Goal: Navigation & Orientation: Find specific page/section

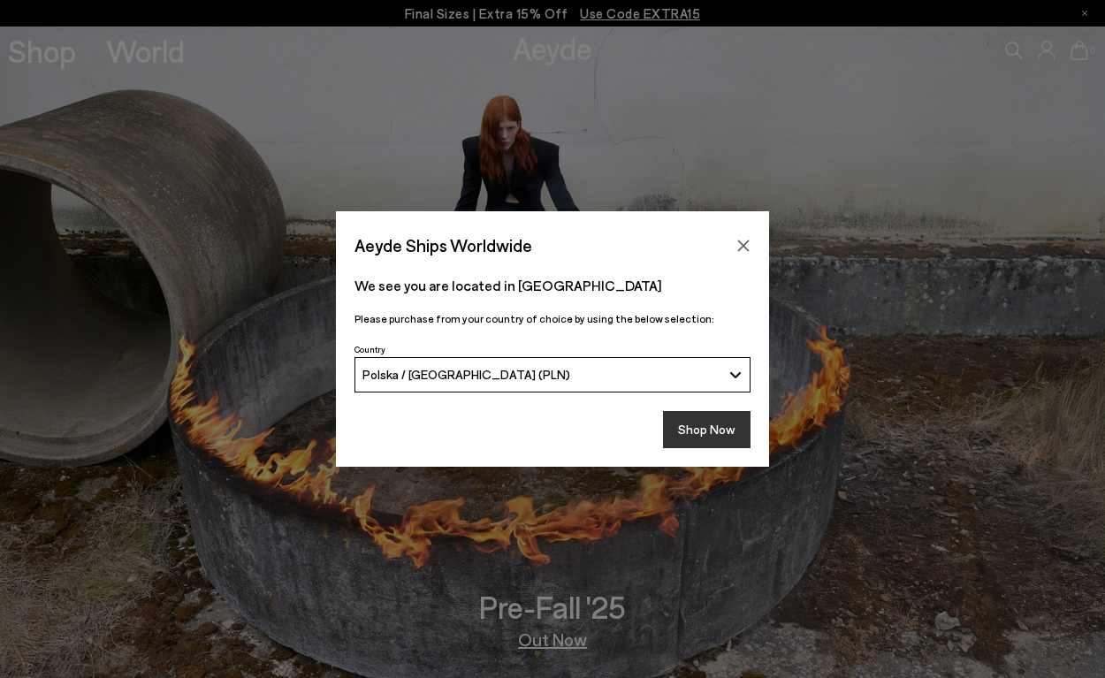
click at [713, 411] on button "Shop Now" at bounding box center [707, 429] width 88 height 37
click at [711, 432] on button "Shop Now" at bounding box center [707, 429] width 88 height 37
click at [712, 430] on button "Shop Now" at bounding box center [707, 429] width 88 height 37
click at [741, 242] on icon "Close" at bounding box center [743, 245] width 11 height 11
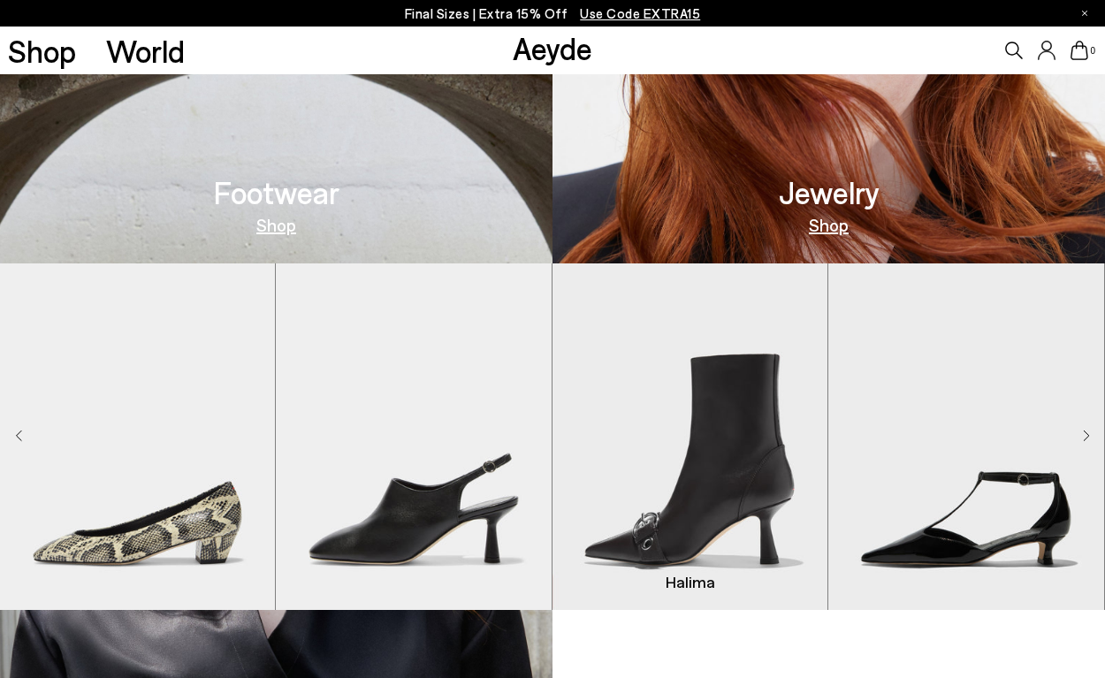
scroll to position [862, 0]
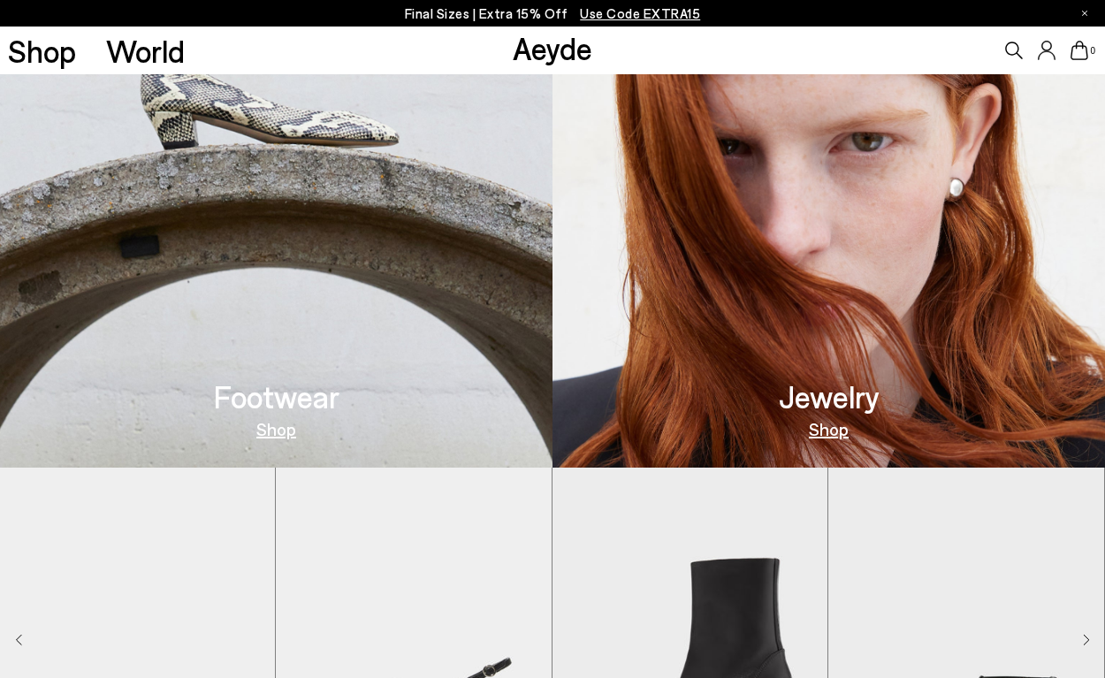
click at [269, 434] on link "Shop" at bounding box center [276, 429] width 40 height 18
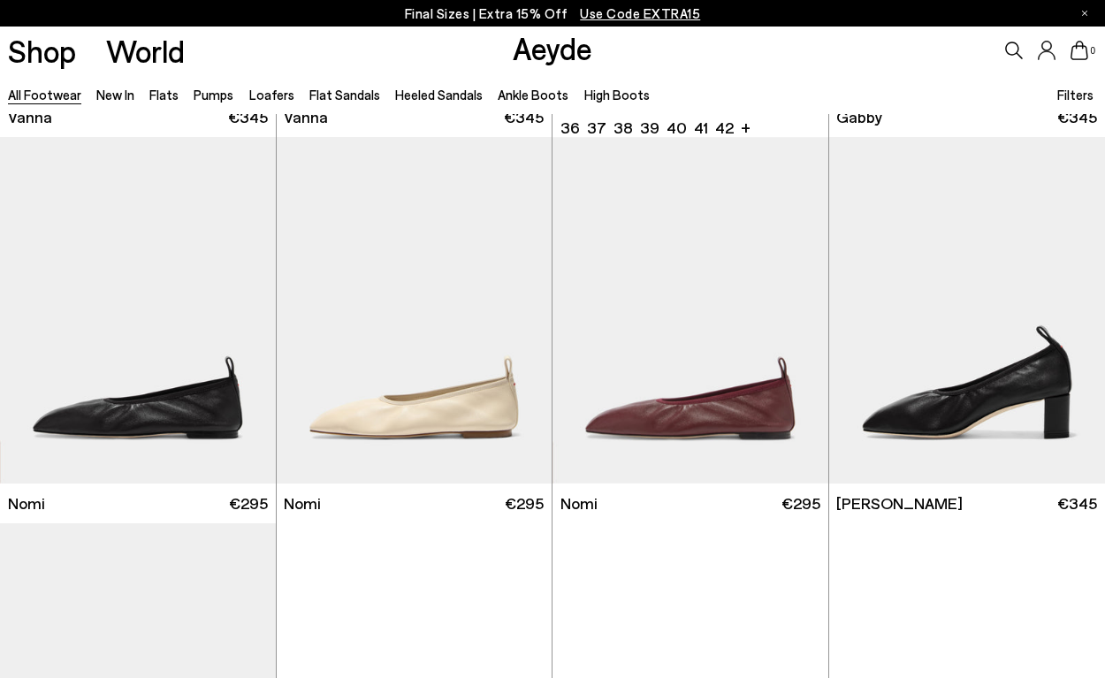
scroll to position [3429, 0]
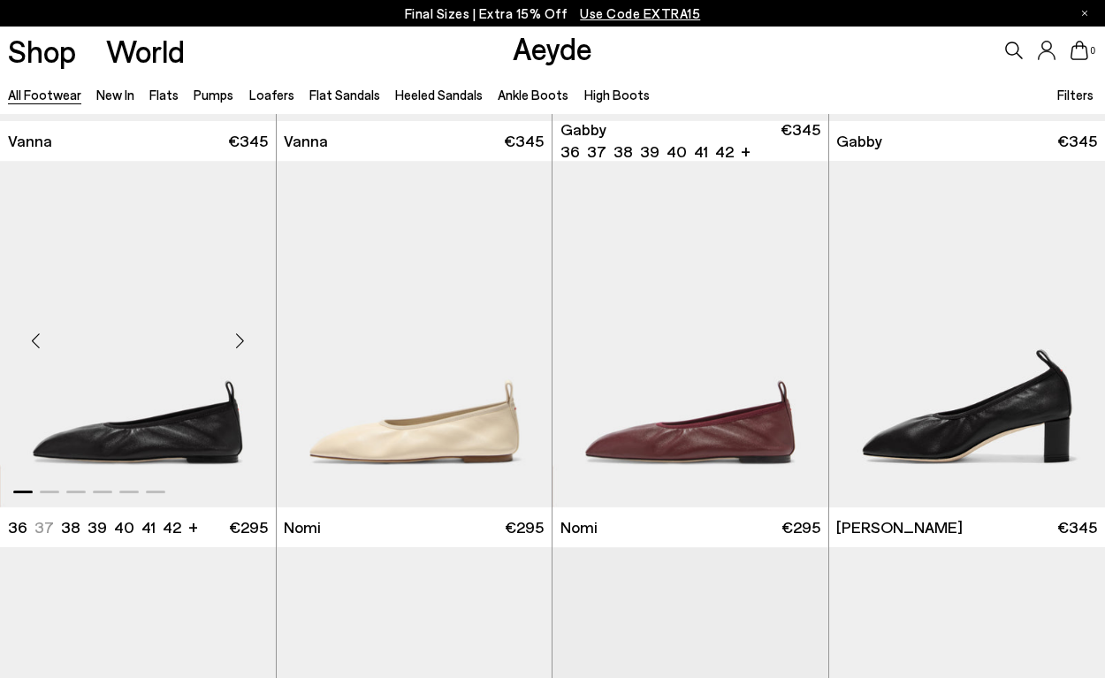
click at [240, 342] on div "Next slide" at bounding box center [240, 341] width 53 height 53
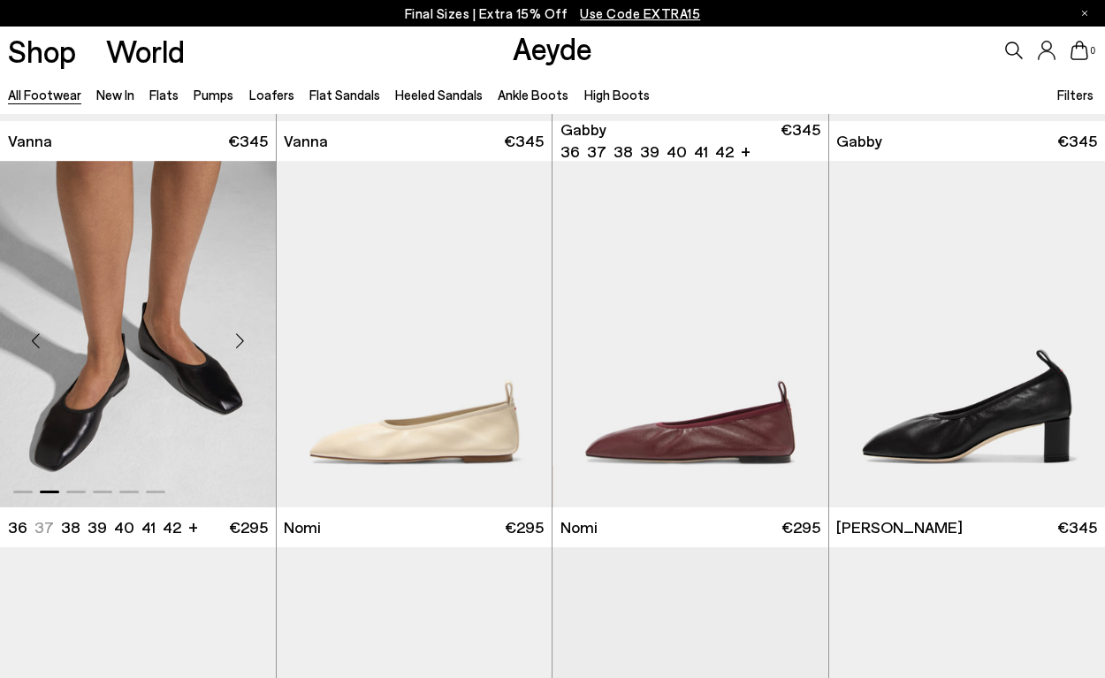
click at [240, 342] on div "Next slide" at bounding box center [240, 341] width 53 height 53
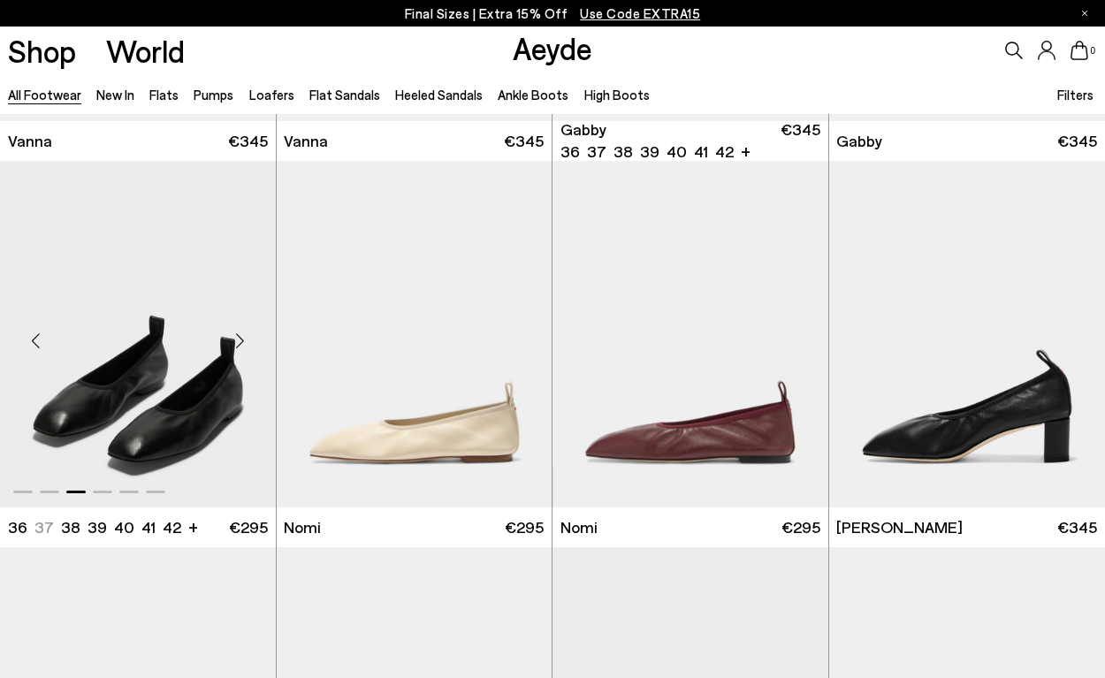
click at [240, 342] on div "Next slide" at bounding box center [240, 341] width 53 height 53
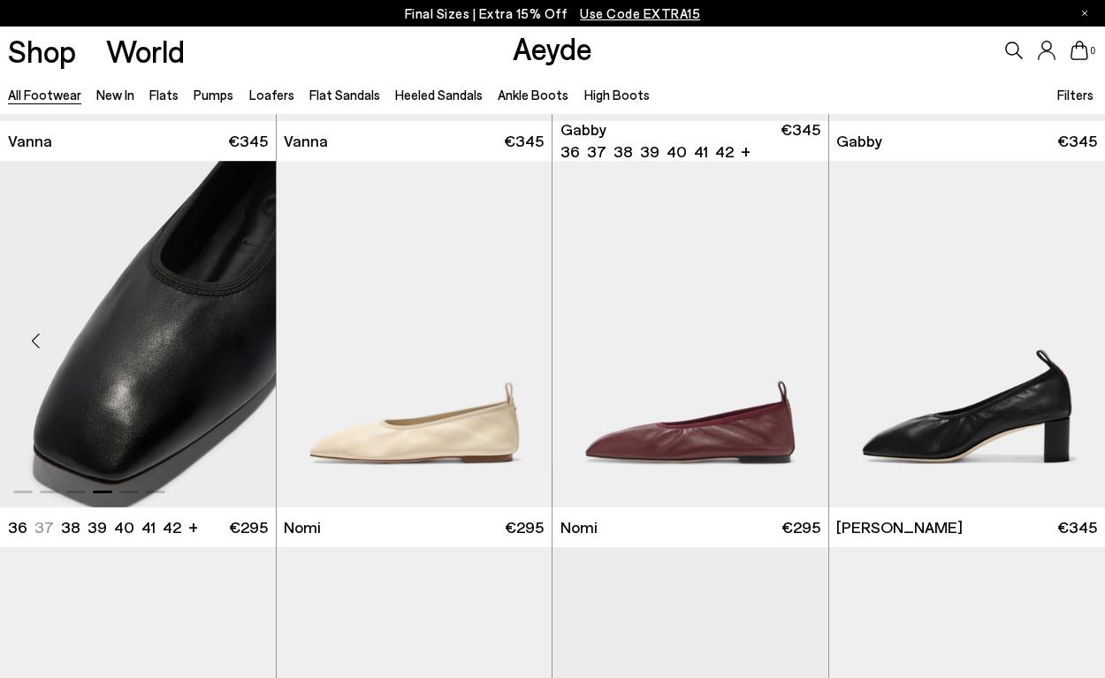
click at [240, 342] on div "Next slide" at bounding box center [240, 341] width 53 height 53
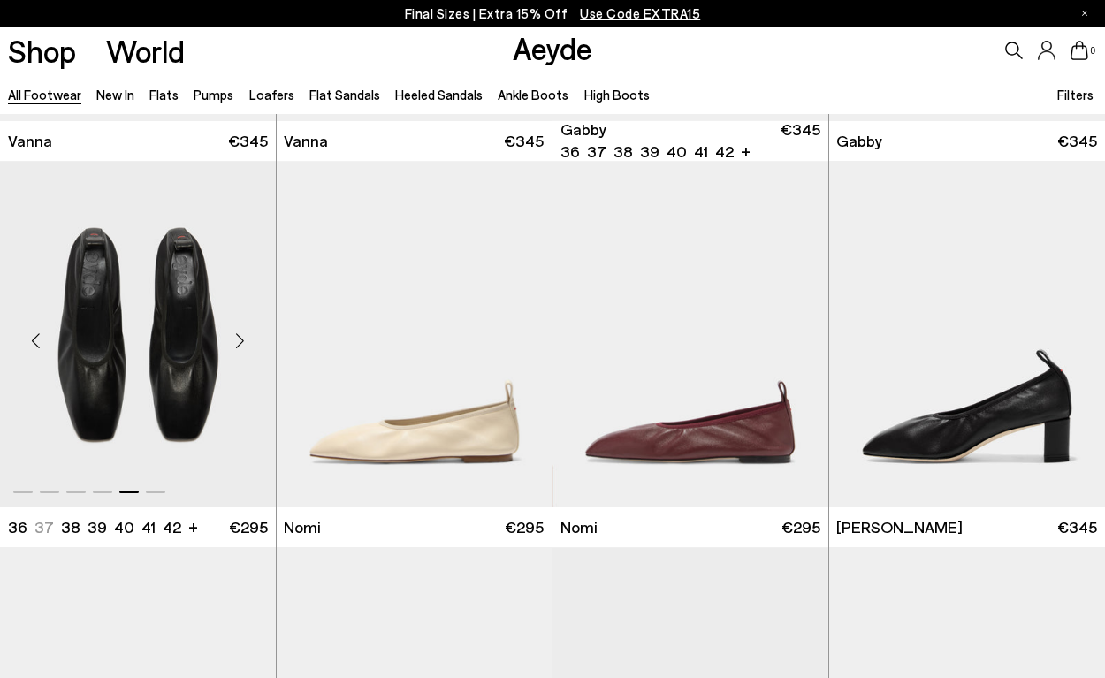
click at [240, 342] on div "Next slide" at bounding box center [240, 341] width 53 height 53
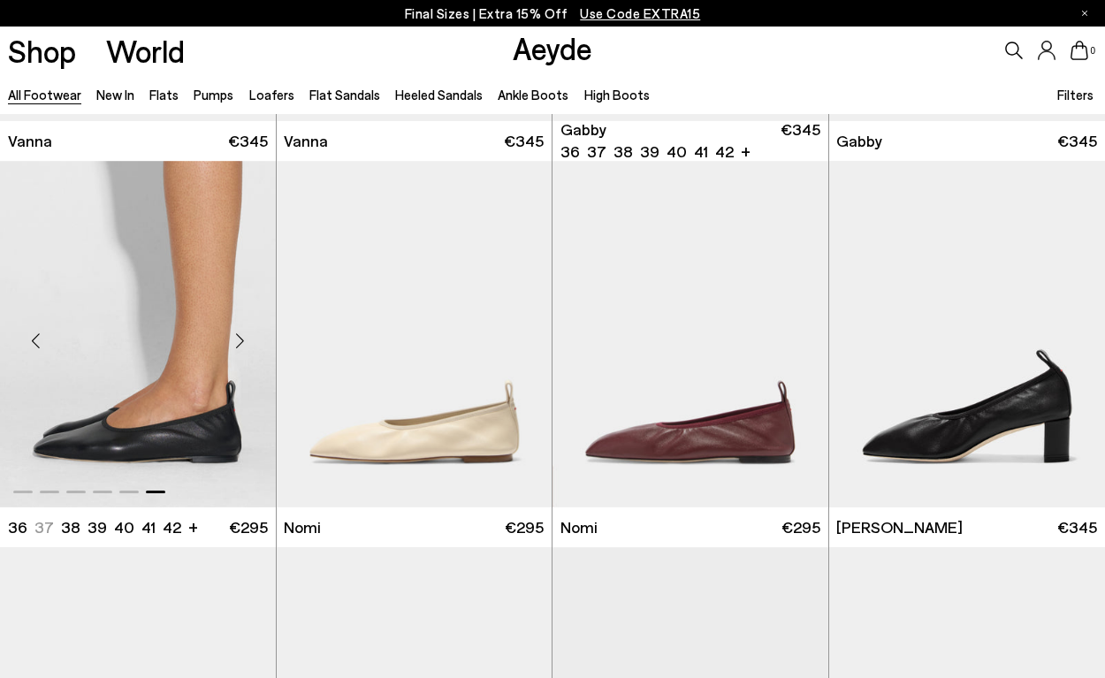
click at [240, 342] on div "Next slide" at bounding box center [240, 341] width 53 height 53
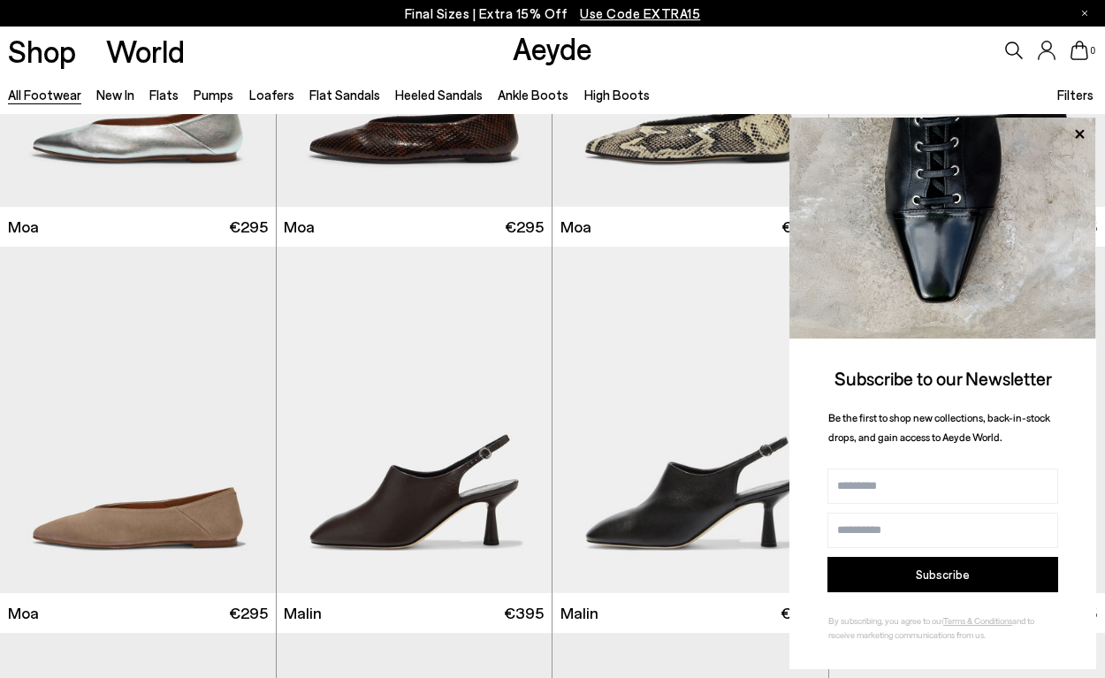
scroll to position [7259, 0]
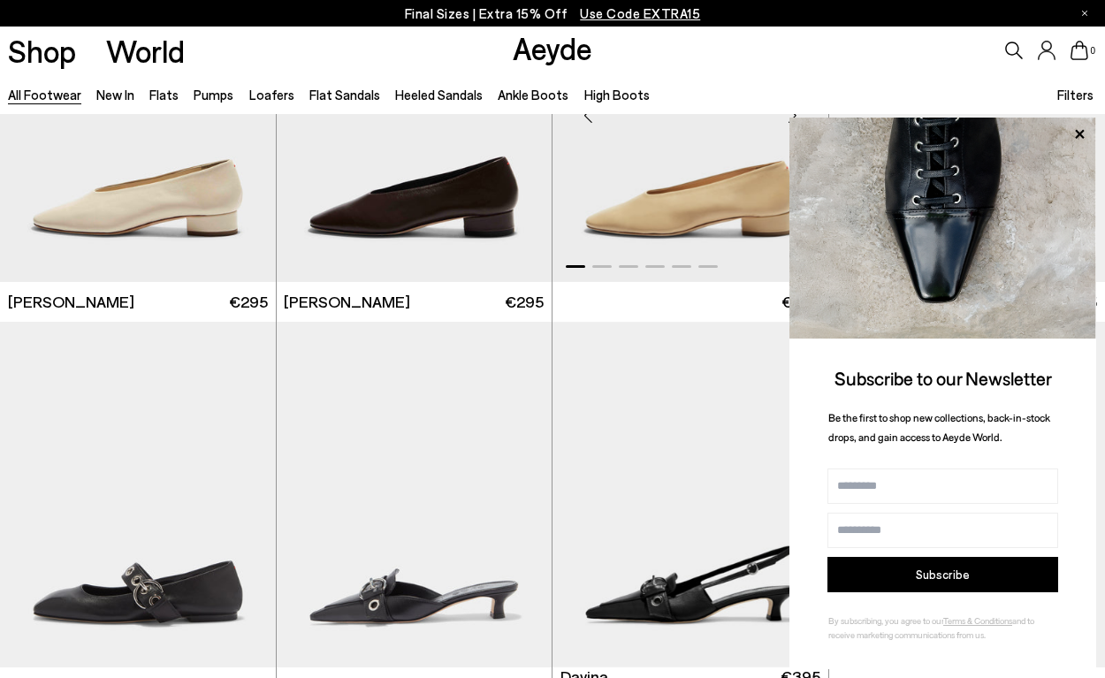
scroll to position [8376, 0]
